Goal: Check status: Check status

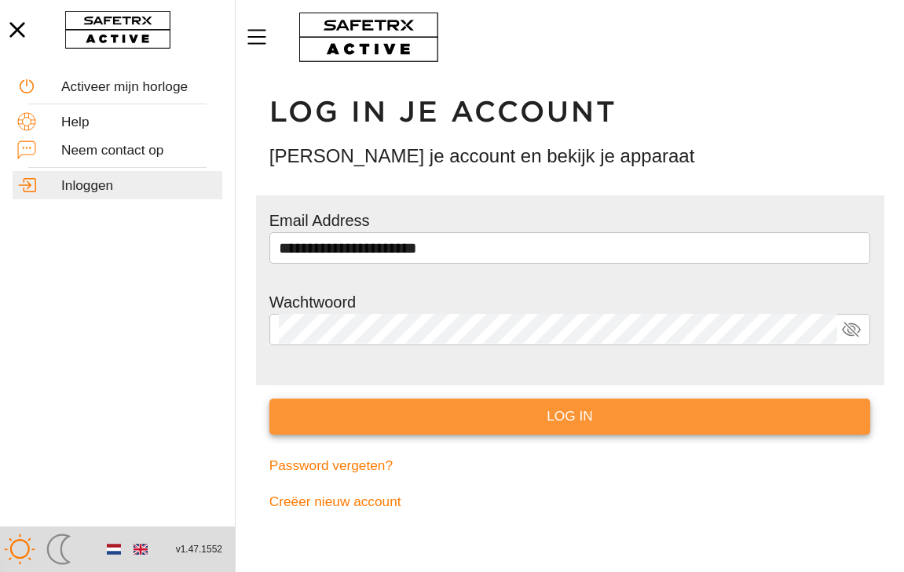
click at [482, 421] on span "Log in" at bounding box center [570, 417] width 576 height 24
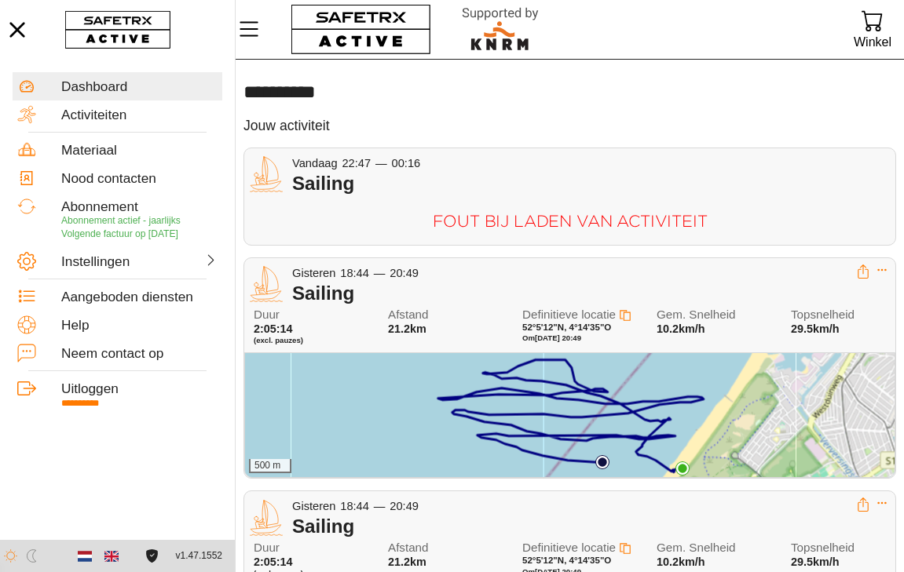
click at [375, 181] on div "Sailing" at bounding box center [593, 183] width 603 height 23
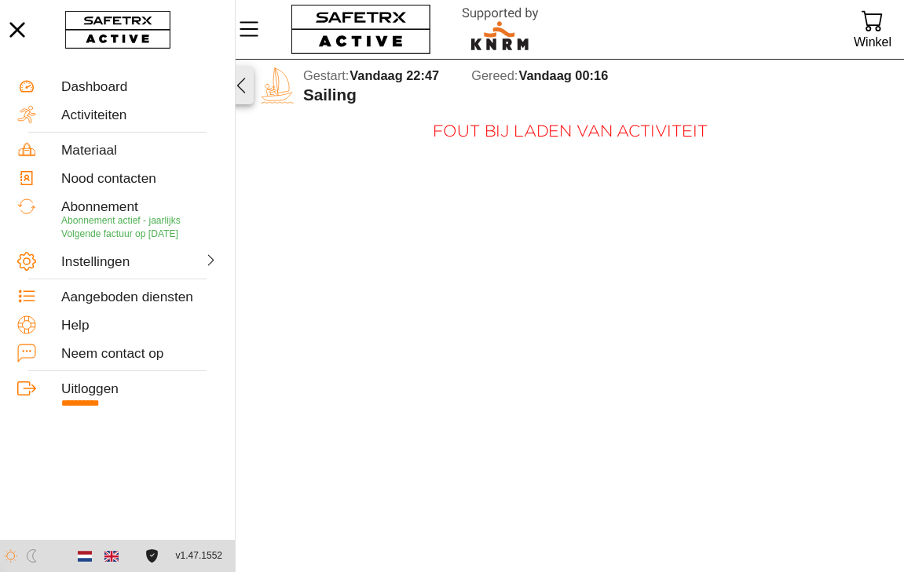
click at [243, 82] on icon "button" at bounding box center [241, 85] width 19 height 19
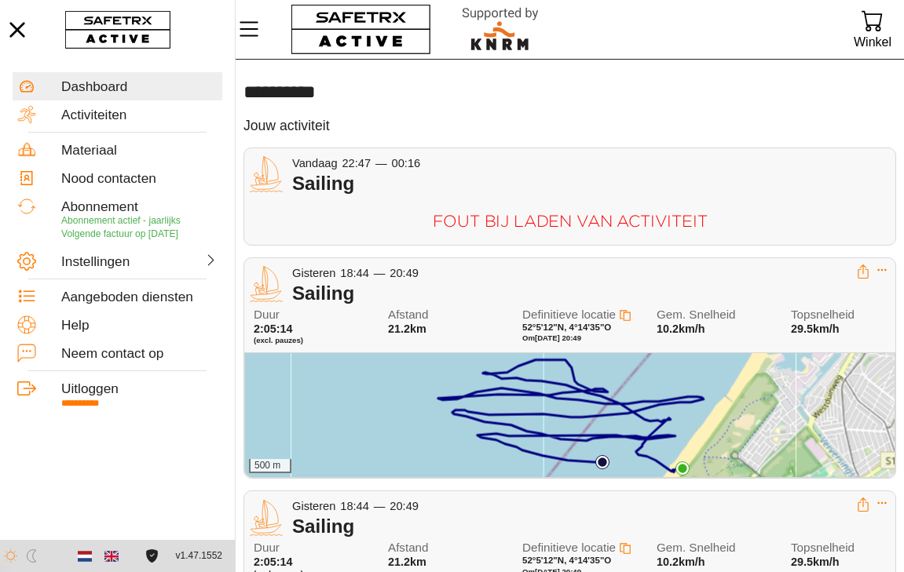
click at [331, 271] on span "Gisteren" at bounding box center [313, 273] width 43 height 13
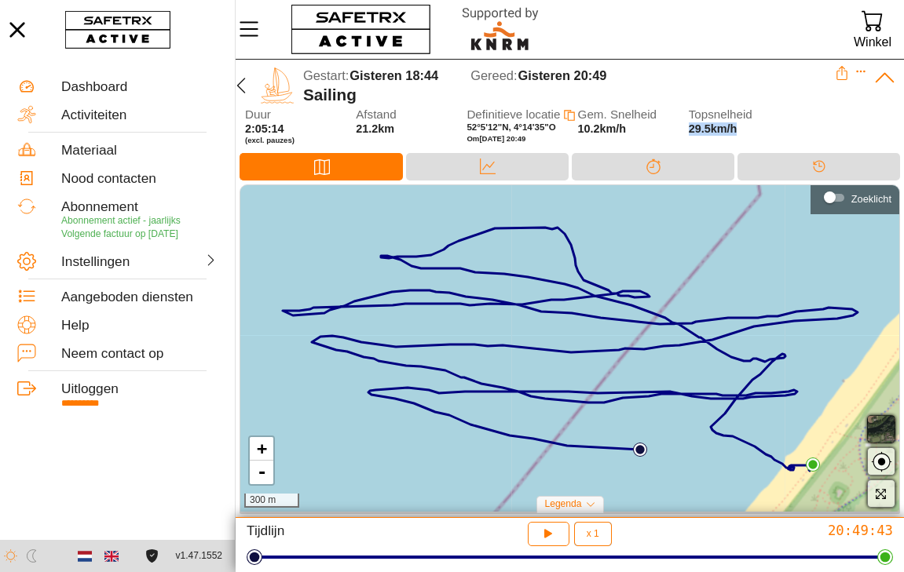
drag, startPoint x: 737, startPoint y: 127, endPoint x: 689, endPoint y: 124, distance: 48.0
click at [689, 124] on span "29.5km/h" at bounding box center [739, 128] width 101 height 13
click at [841, 68] on icon at bounding box center [842, 73] width 14 height 14
click at [655, 220] on div "+ - 300 m" at bounding box center [569, 348] width 659 height 327
